Goal: Entertainment & Leisure: Browse casually

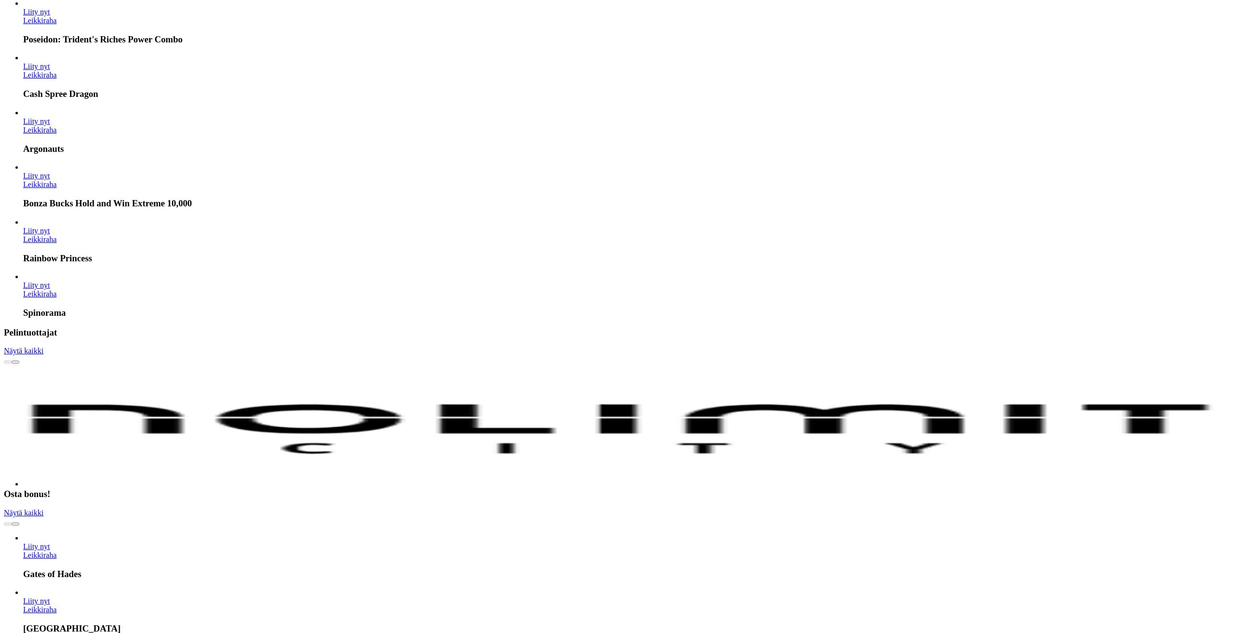
scroll to position [1303, 0]
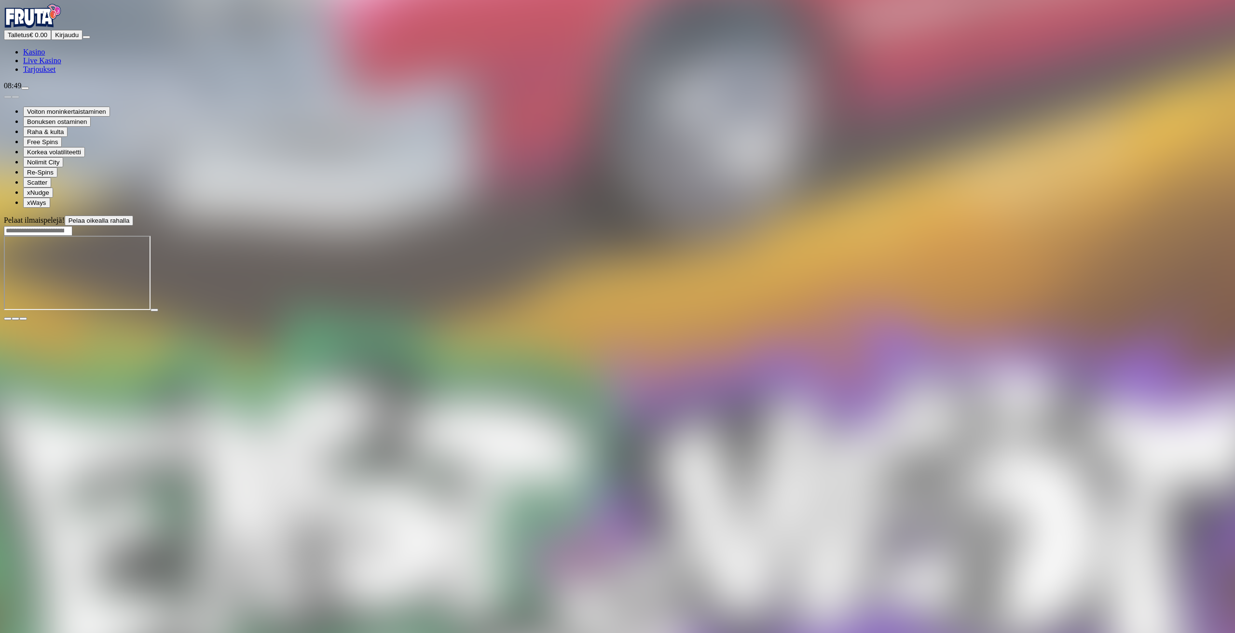
click at [62, 28] on img "Primary" at bounding box center [33, 16] width 58 height 24
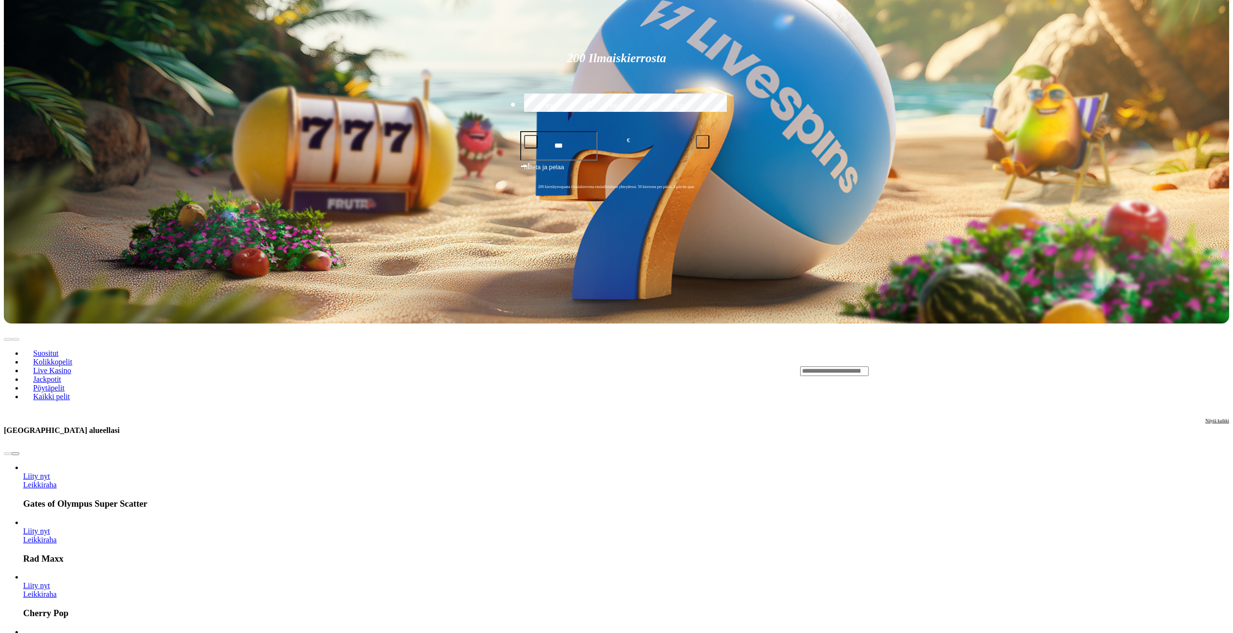
scroll to position [289, 0]
